Goal: Use online tool/utility

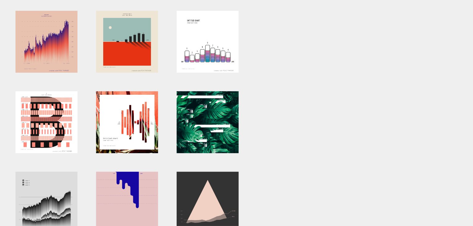
scroll to position [206, 0]
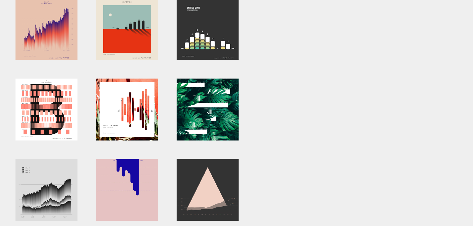
click at [220, 45] on div at bounding box center [208, 29] width 62 height 62
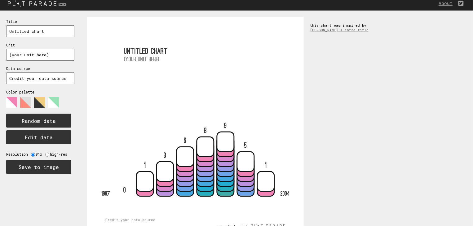
scroll to position [19, 0]
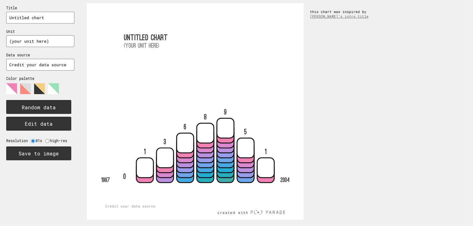
click at [15, 84] on polygon at bounding box center [11, 88] width 11 height 11
click at [50, 121] on button "Edit data" at bounding box center [38, 124] width 65 height 14
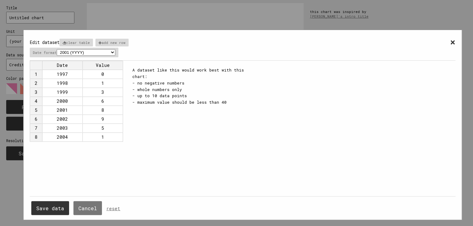
click at [452, 40] on span "×" at bounding box center [452, 41] width 5 height 11
